Goal: Task Accomplishment & Management: Use online tool/utility

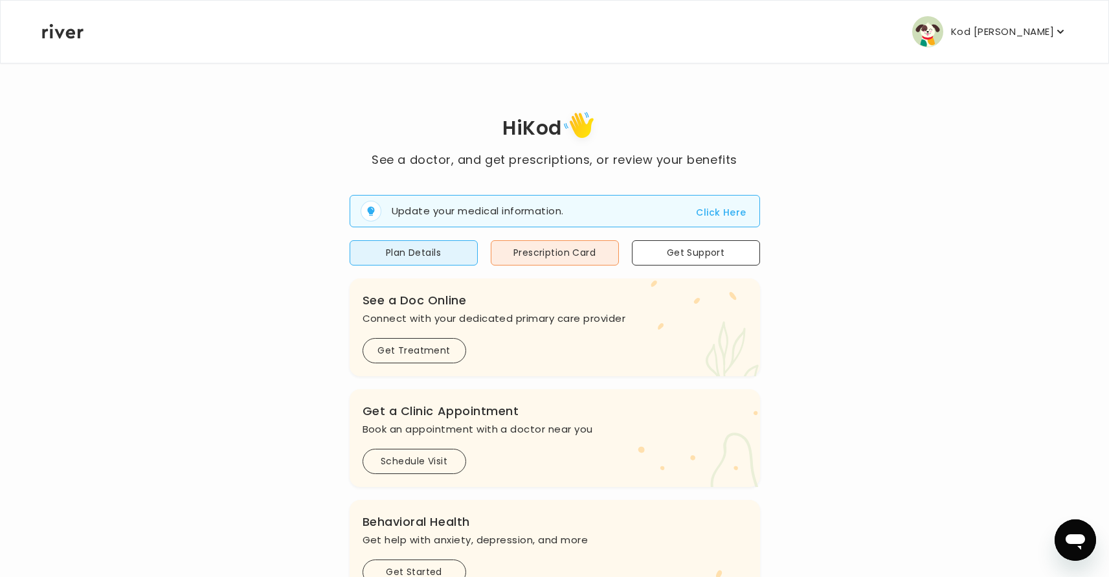
click at [1036, 34] on p "Kod [PERSON_NAME]" at bounding box center [1002, 32] width 103 height 18
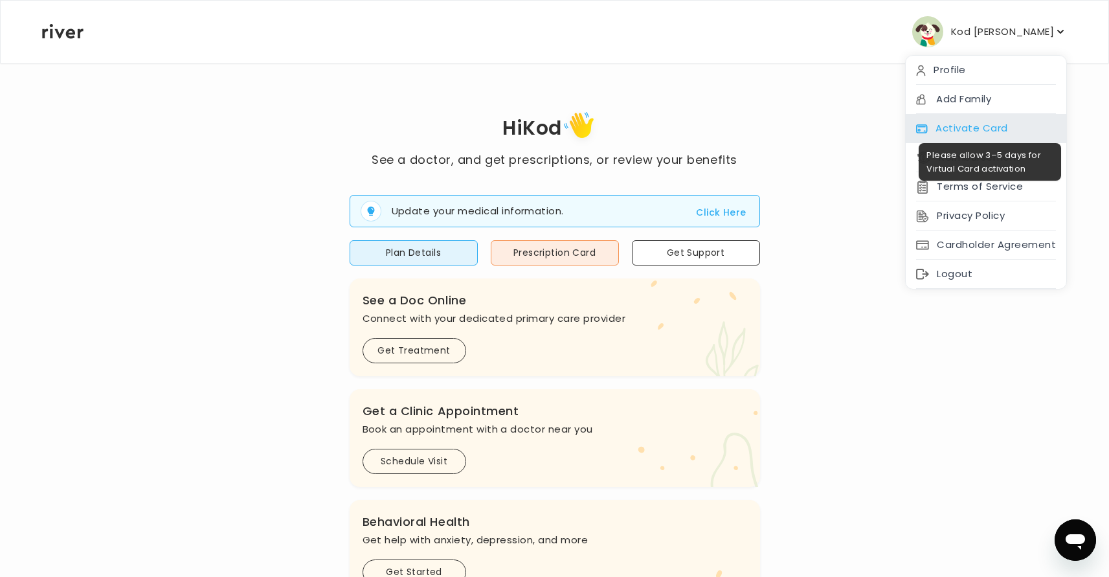
click at [981, 125] on div "Activate Card" at bounding box center [986, 128] width 161 height 29
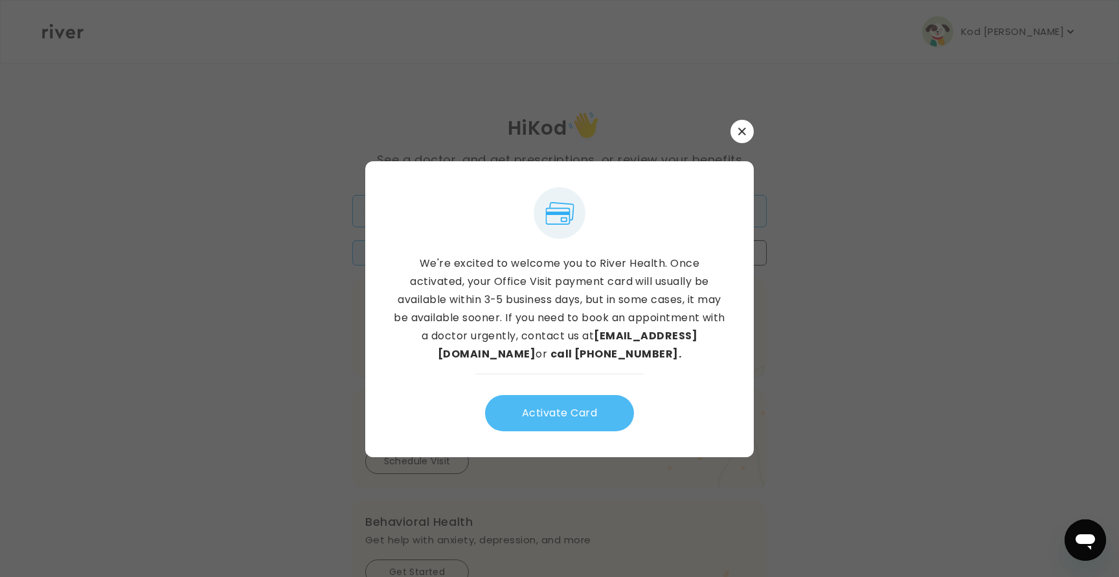
click at [578, 414] on button "Activate Card" at bounding box center [559, 413] width 149 height 36
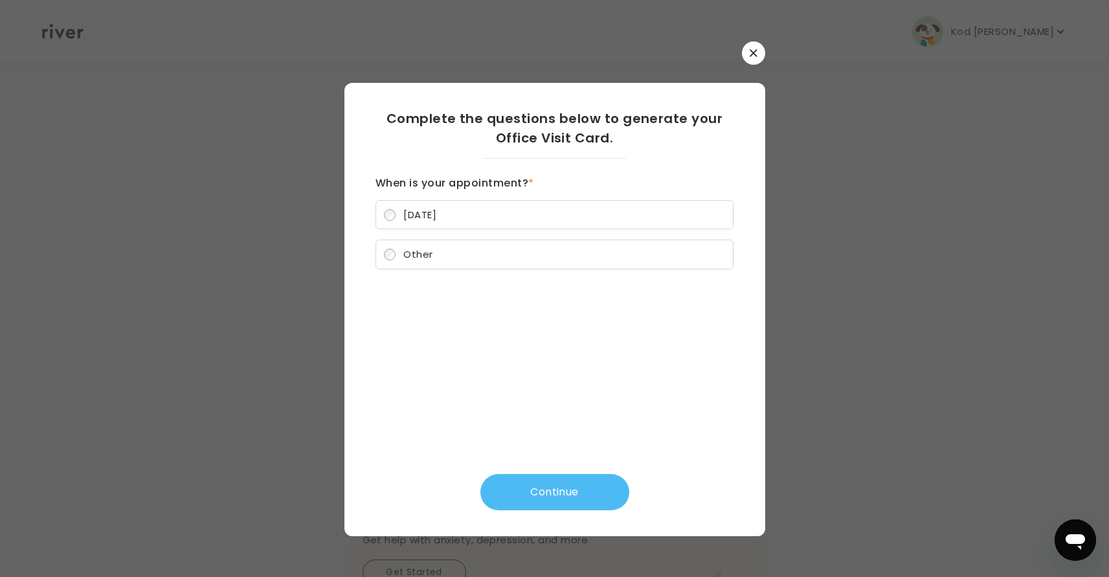
click at [617, 488] on button "Continue" at bounding box center [555, 492] width 149 height 36
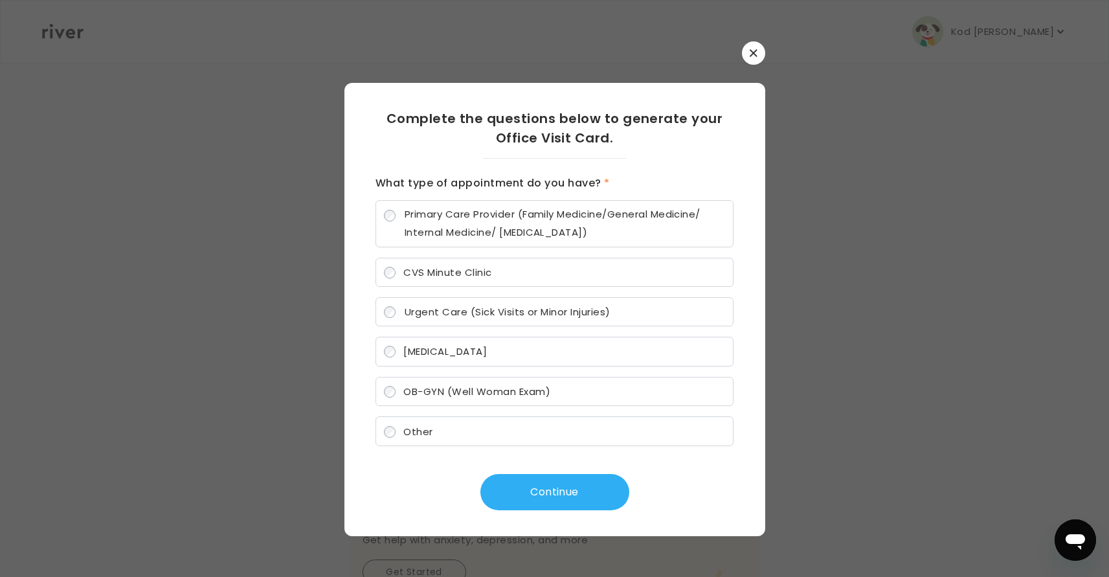
click at [420, 284] on label "CVS Minute Clinic" at bounding box center [555, 273] width 358 height 30
click at [545, 485] on button "Continue" at bounding box center [555, 492] width 149 height 36
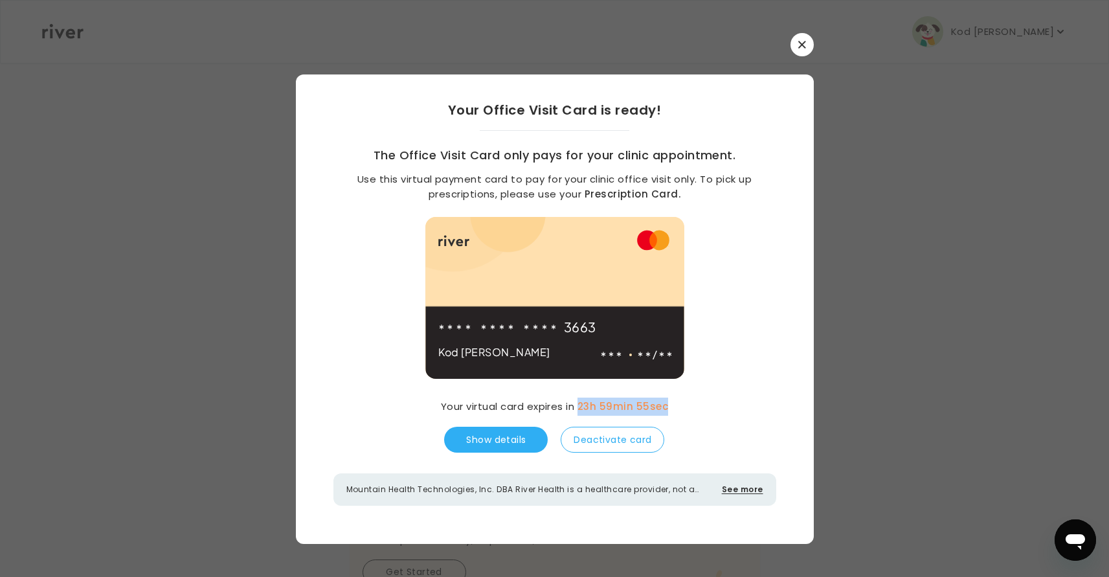
drag, startPoint x: 581, startPoint y: 406, endPoint x: 697, endPoint y: 405, distance: 115.9
click at [697, 405] on div "Your Office Visit Card is ready! The Office Visit Card only pays for your clini…" at bounding box center [555, 302] width 518 height 457
click at [471, 442] on button "Show details" at bounding box center [496, 440] width 104 height 26
click at [607, 451] on button "Deactivate card" at bounding box center [613, 440] width 104 height 26
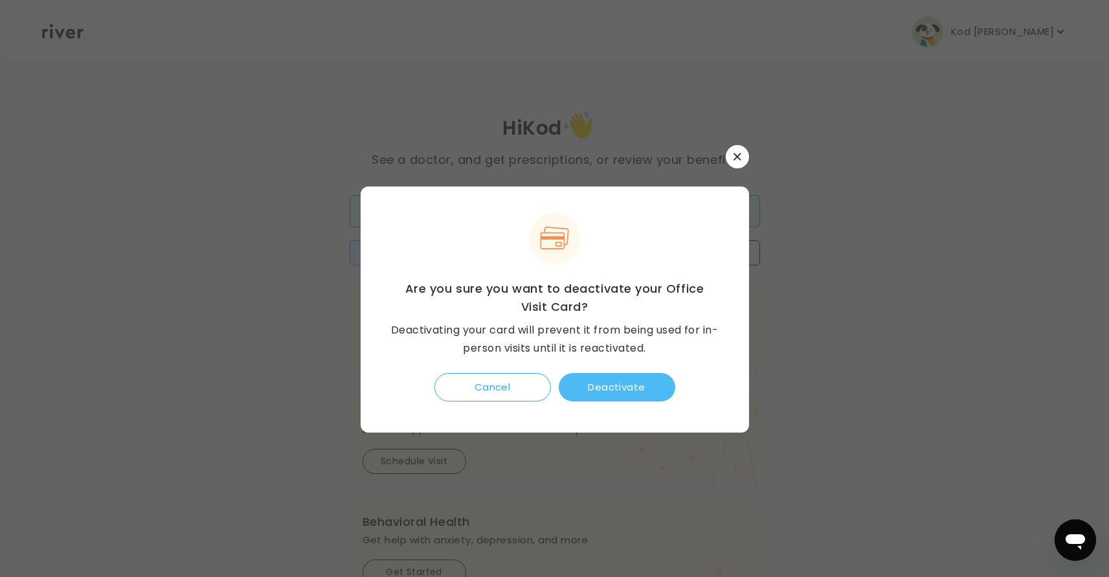
click at [617, 397] on button "Deactivate" at bounding box center [617, 387] width 117 height 28
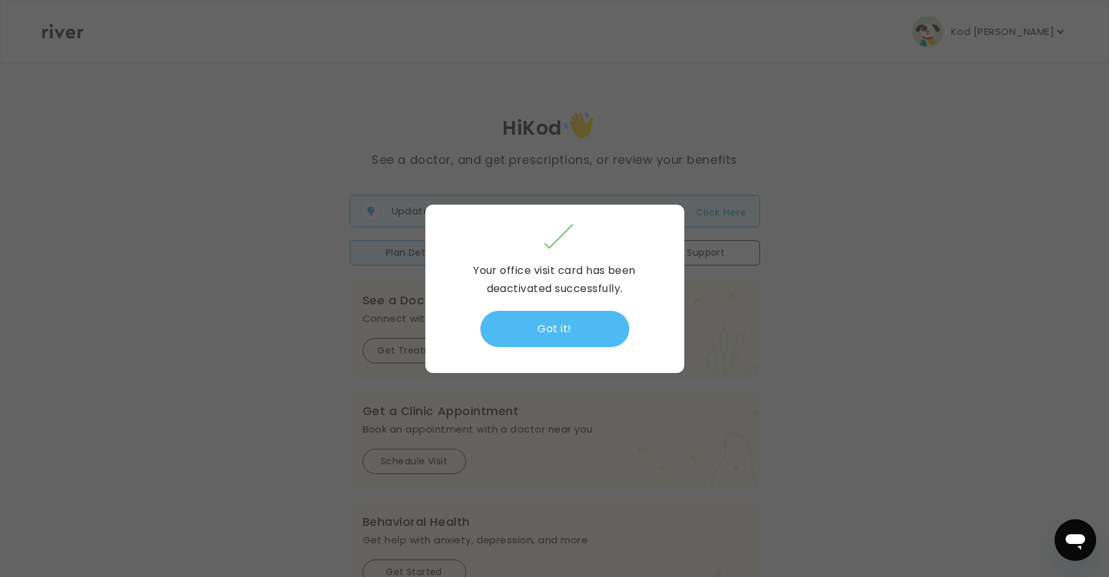
click at [578, 328] on button "Got it!" at bounding box center [555, 329] width 149 height 36
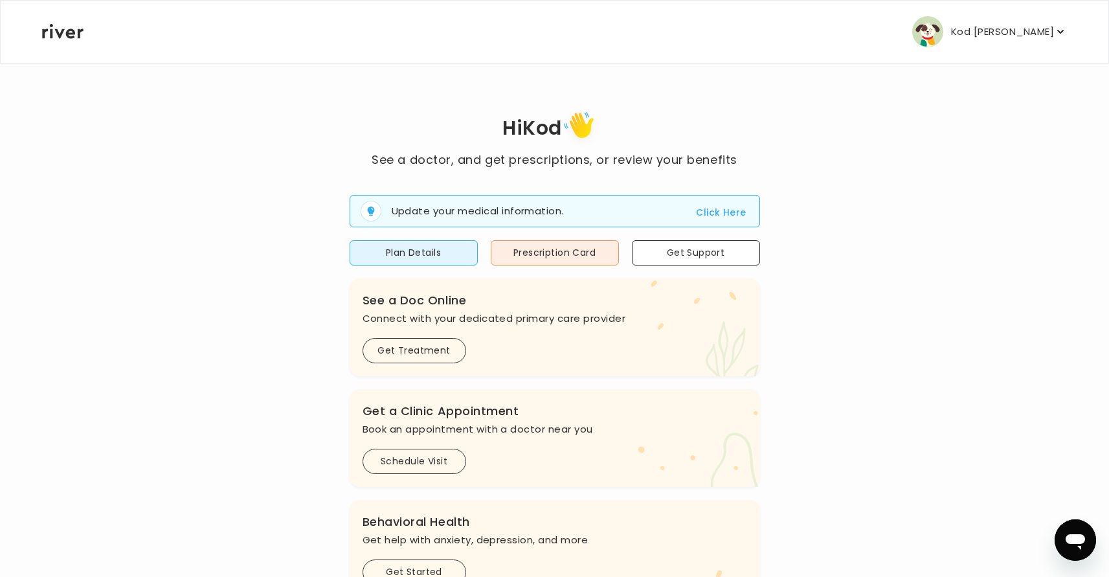
click at [1021, 60] on div "Kod [PERSON_NAME] Profile Add Family Activate Card Reimbursement Terms of Servi…" at bounding box center [554, 32] width 1025 height 62
click at [1020, 32] on p "Kod [PERSON_NAME]" at bounding box center [1002, 32] width 103 height 18
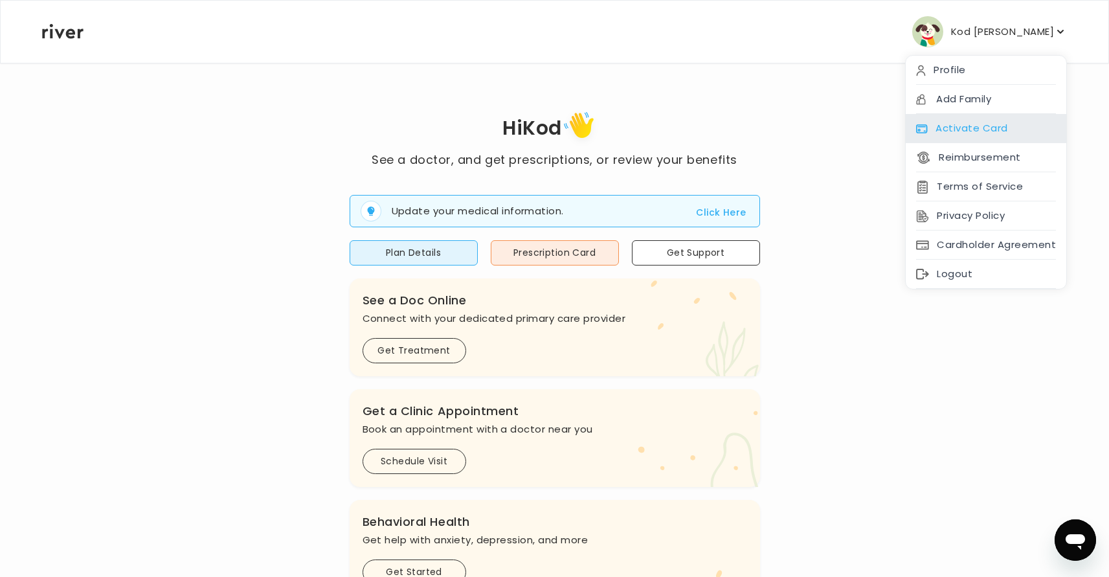
click at [995, 125] on div "Activate Card" at bounding box center [986, 128] width 161 height 29
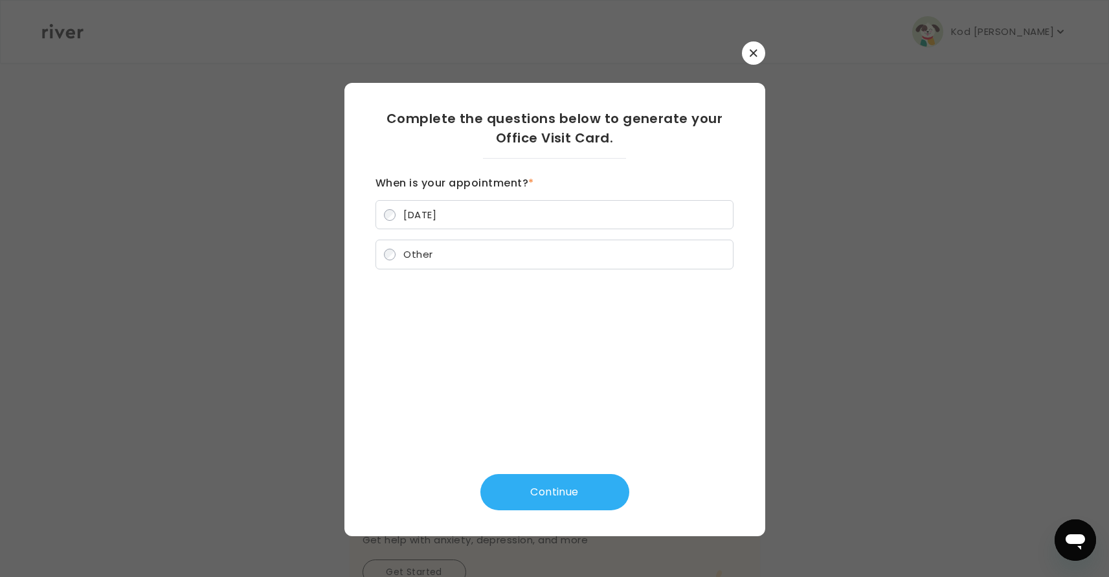
click at [434, 246] on label "Other" at bounding box center [555, 255] width 358 height 30
click at [548, 482] on button "Continue" at bounding box center [555, 492] width 149 height 36
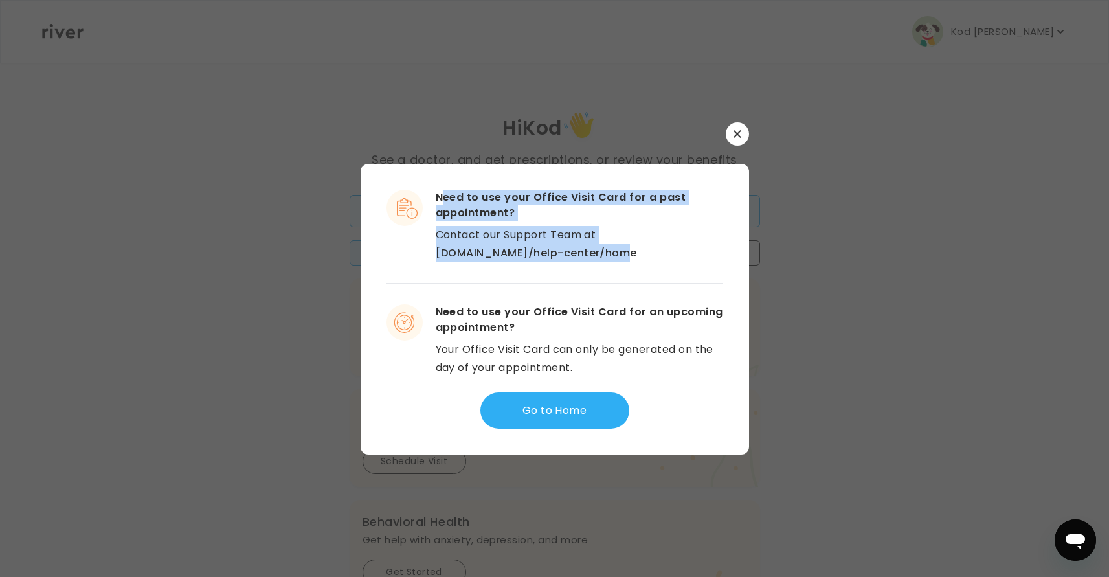
drag, startPoint x: 440, startPoint y: 197, endPoint x: 620, endPoint y: 247, distance: 187.0
click at [620, 247] on div "Need to use your Office Visit Card for a past appointment? Contact our Support …" at bounding box center [580, 226] width 288 height 73
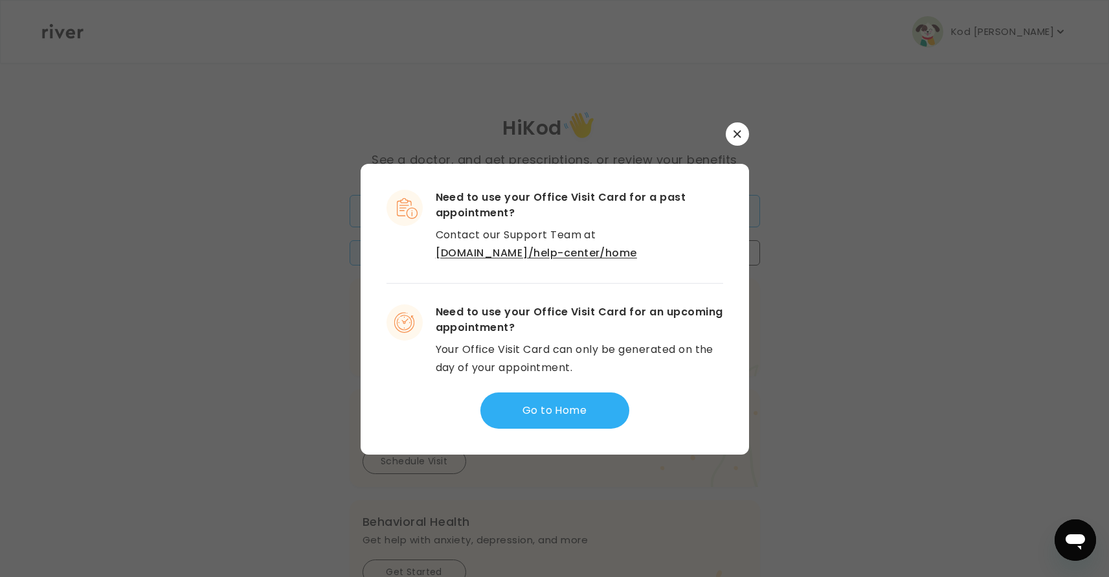
click at [523, 186] on div "Need to use your Office Visit Card for a past appointment? Contact our Support …" at bounding box center [555, 309] width 389 height 291
click at [523, 195] on h3 "Need to use your Office Visit Card for a past appointment?" at bounding box center [580, 205] width 288 height 31
click at [516, 235] on p "Contact our Support Team at [DOMAIN_NAME]/help-center/home" at bounding box center [580, 244] width 288 height 36
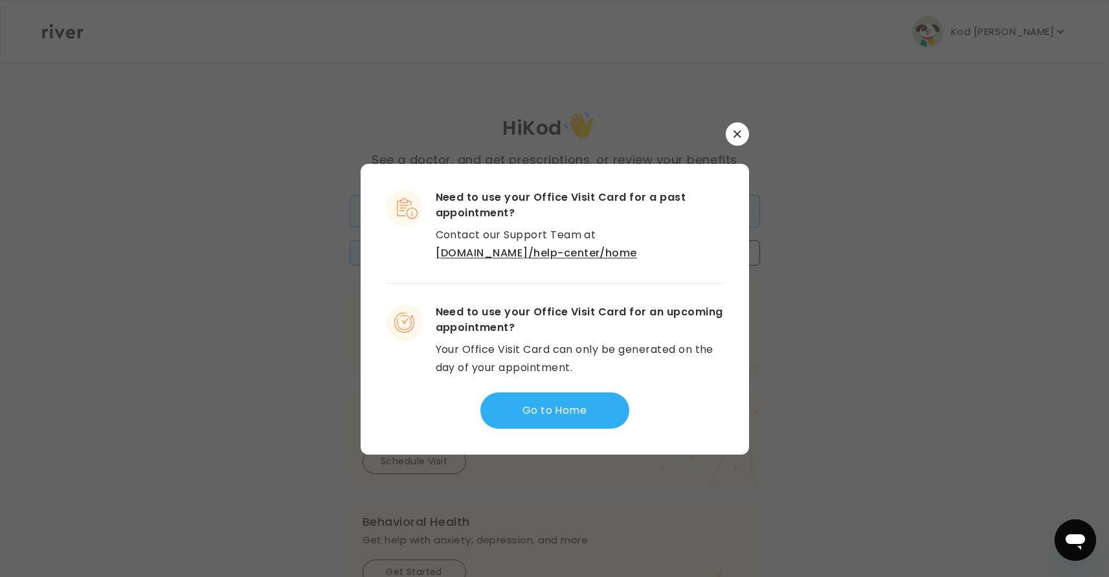
click at [637, 245] on link "[DOMAIN_NAME]/help-center/home" at bounding box center [536, 252] width 201 height 15
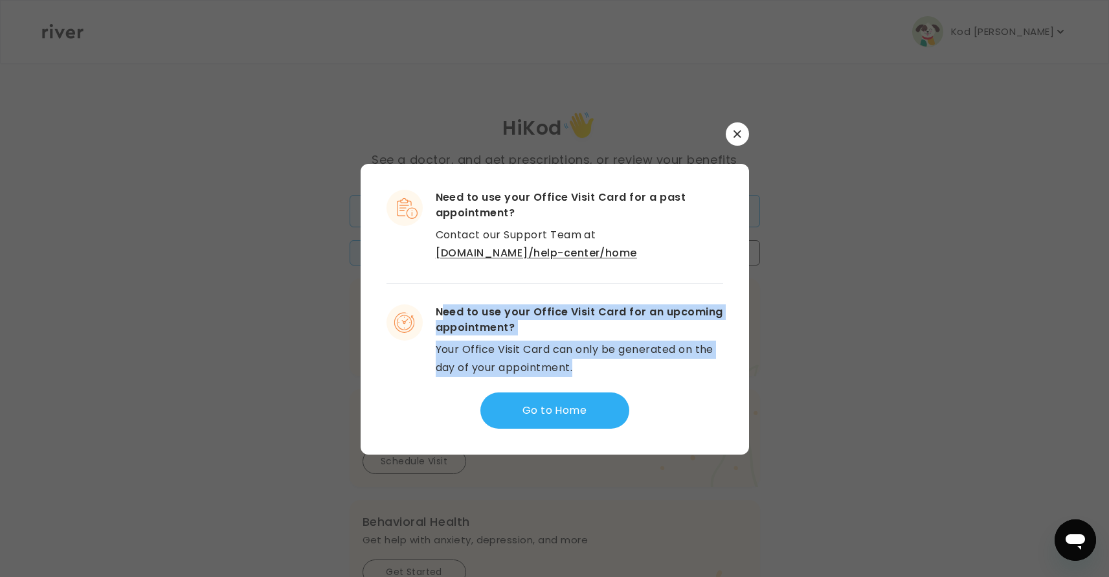
drag, startPoint x: 444, startPoint y: 319, endPoint x: 630, endPoint y: 359, distance: 190.7
click at [630, 359] on div "Need to use your Office Visit Card for an upcoming appointment? Your Office Vis…" at bounding box center [580, 340] width 288 height 73
click at [630, 348] on p "Your Office Visit Card can only be generated on the day of your appointment." at bounding box center [580, 359] width 288 height 36
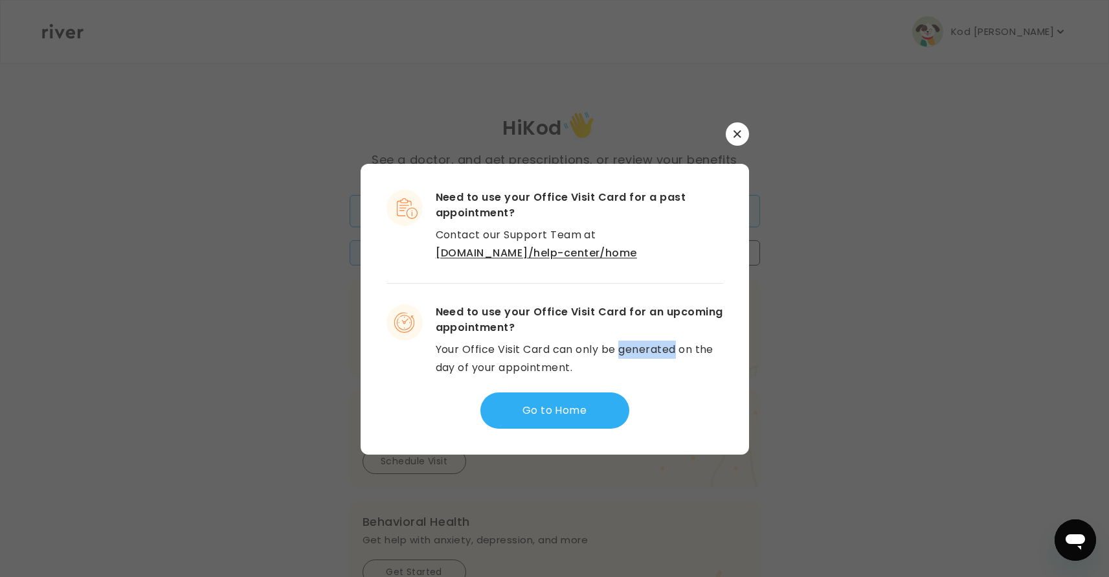
click at [630, 348] on p "Your Office Visit Card can only be generated on the day of your appointment." at bounding box center [580, 359] width 288 height 36
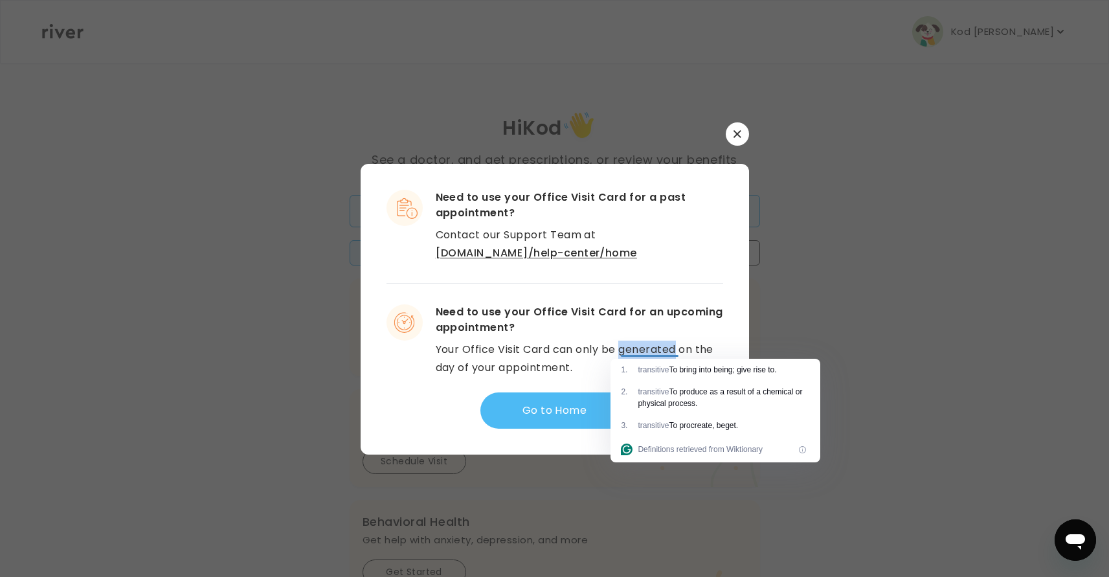
click at [523, 409] on button "Go to Home" at bounding box center [555, 410] width 149 height 36
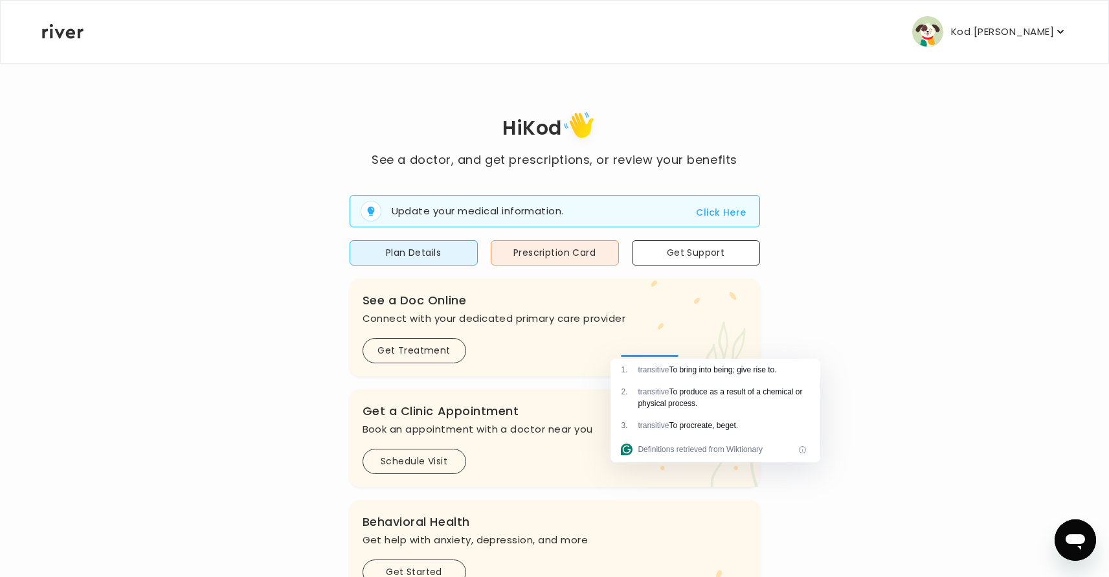
click at [938, 236] on div "Hi Kod See a doctor, and get prescriptions, or review your benefits Update your…" at bounding box center [554, 464] width 1027 height 712
